Goal: Complete application form: Complete application form

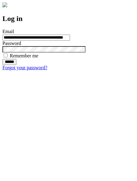
type input "**********"
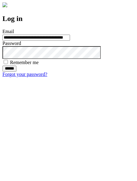
click at [16, 72] on input "******" at bounding box center [9, 69] width 14 height 6
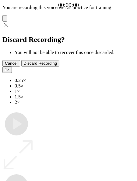
type input "**********"
